Goal: Check status: Check status

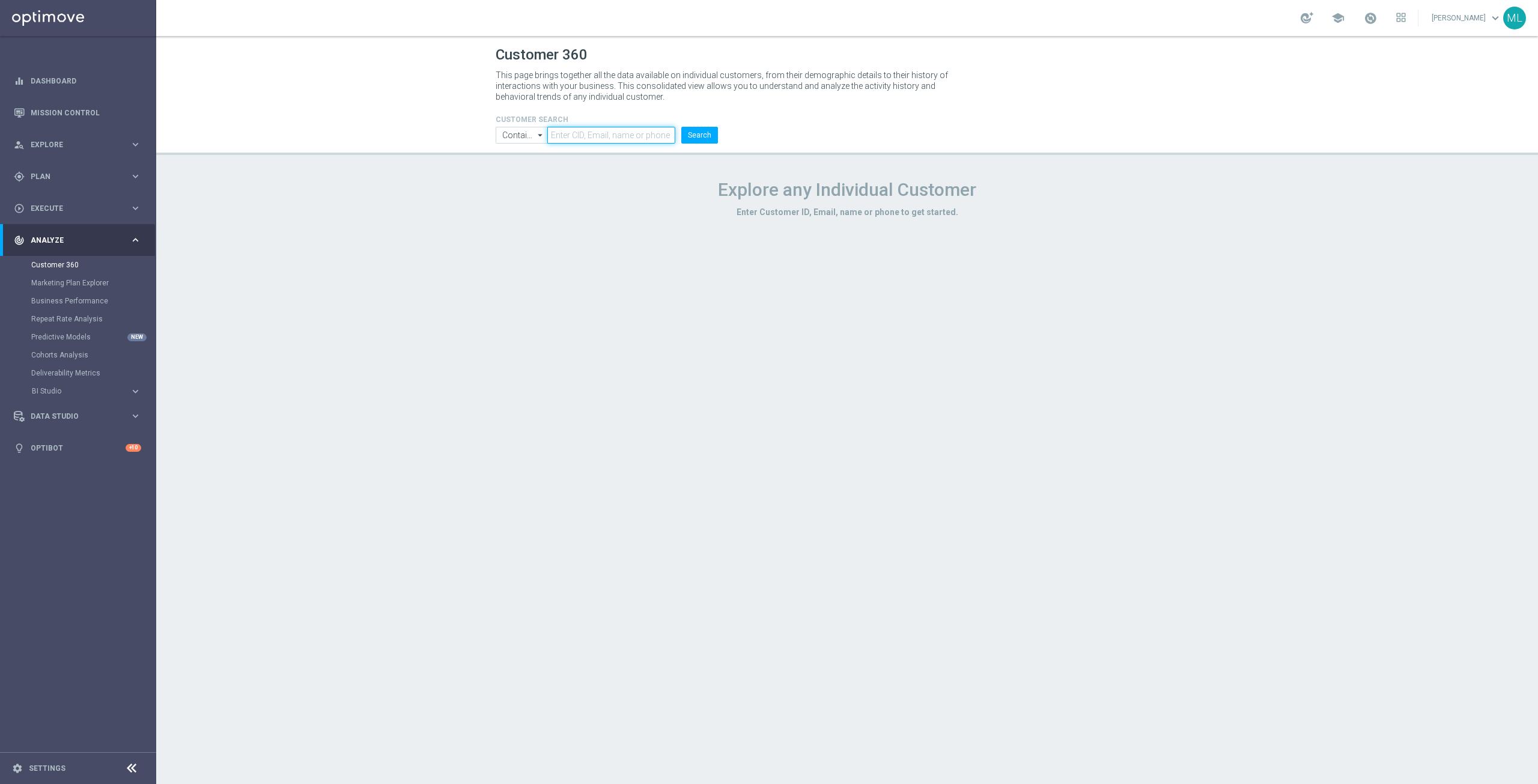
click at [591, 138] on input "text" at bounding box center [611, 135] width 128 height 17
paste input "2742377"
type input "2742377"
click at [700, 140] on button "Search" at bounding box center [699, 135] width 37 height 17
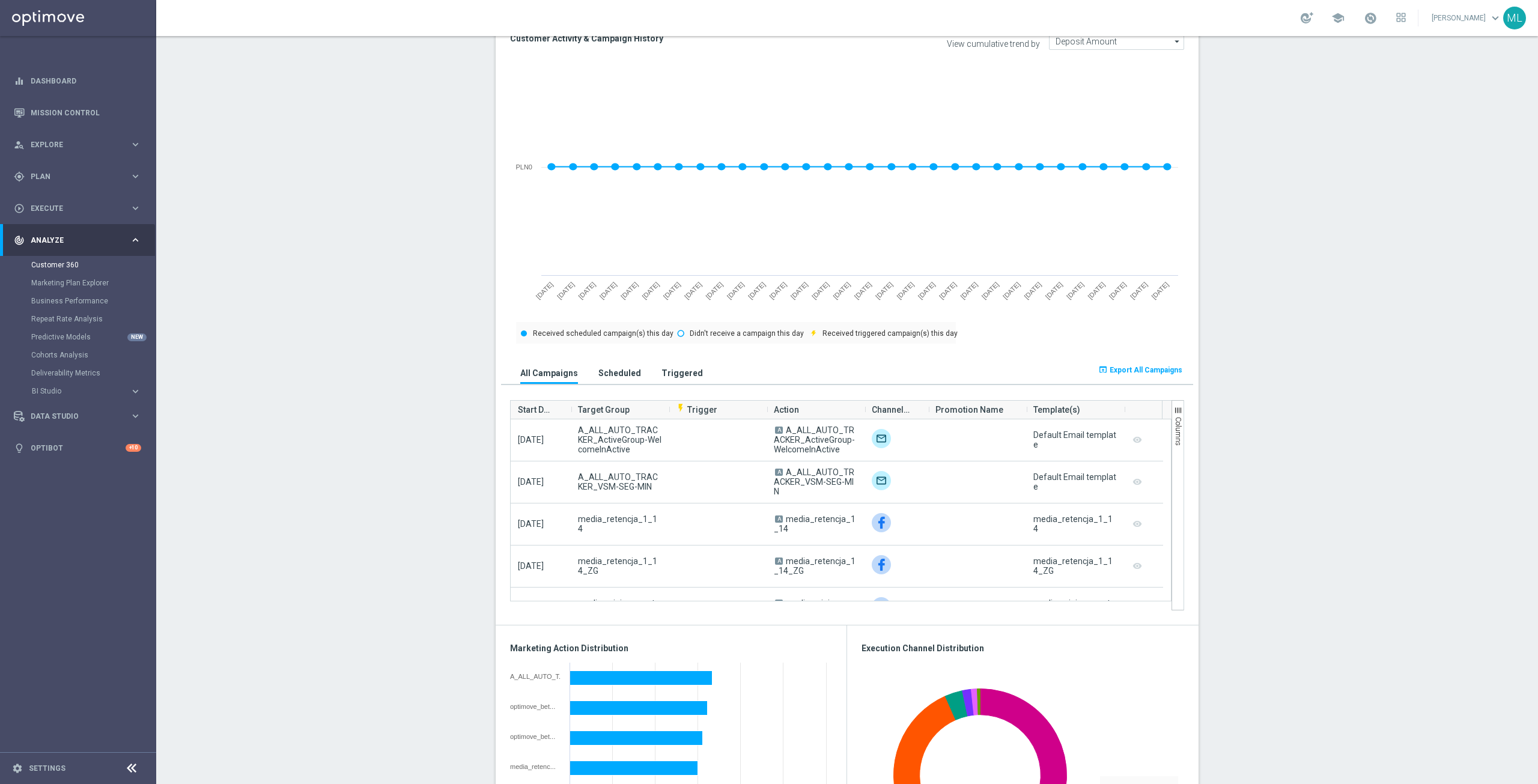
scroll to position [541, 0]
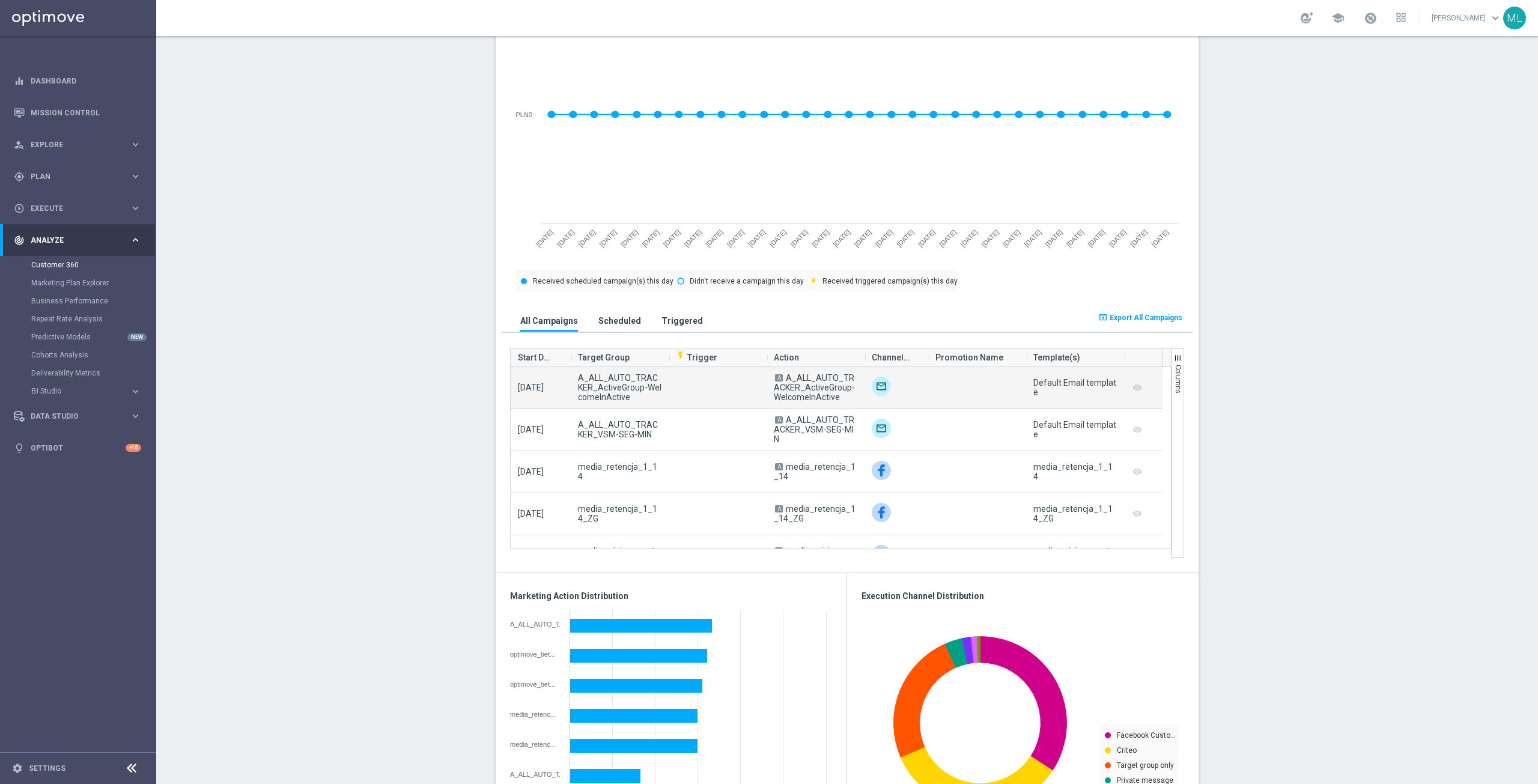
click at [879, 387] on img at bounding box center [881, 386] width 19 height 19
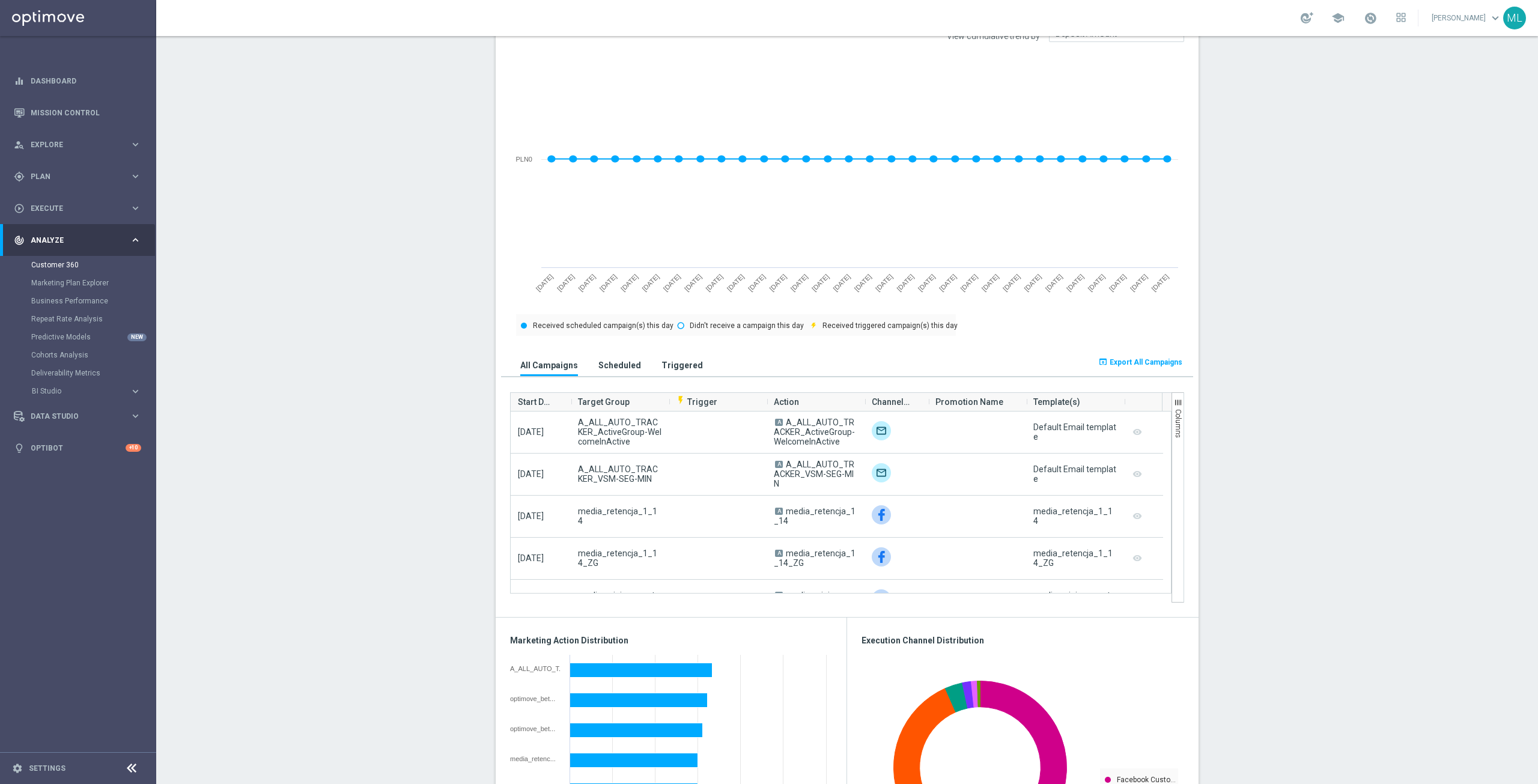
scroll to position [480, 0]
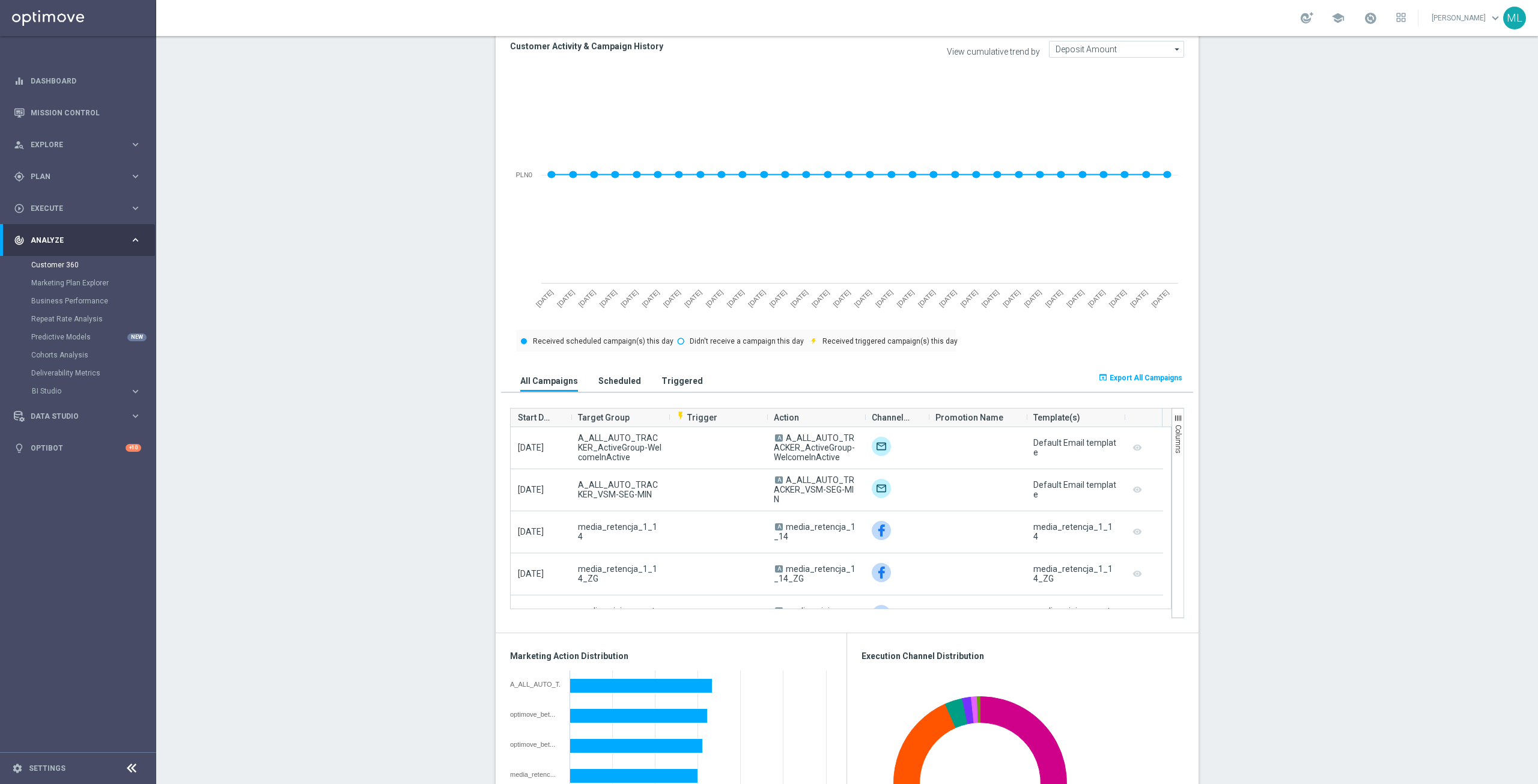
drag, startPoint x: 381, startPoint y: 414, endPoint x: 330, endPoint y: 436, distance: 55.5
click at [381, 414] on section "AVG NGR L24WA: PLN6 more_vert CONSENT STATUS View Consent History FIRST DEPOSIT…" at bounding box center [847, 643] width 1382 height 1902
